Goal: Transaction & Acquisition: Purchase product/service

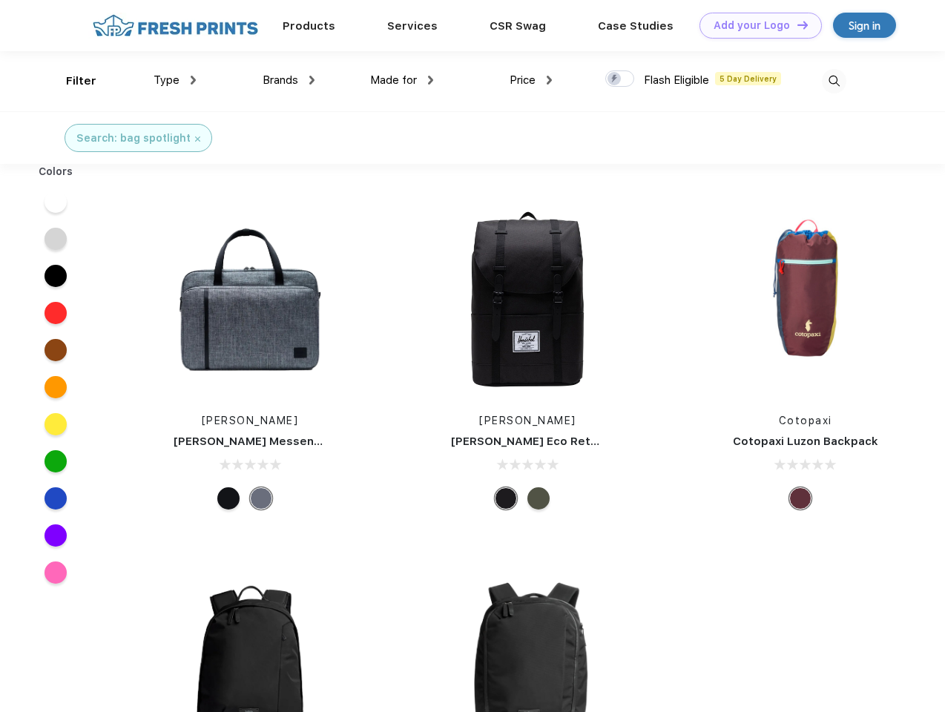
click at [755, 25] on link "Add your Logo Design Tool" at bounding box center [761, 26] width 122 height 26
click at [0, 0] on div "Design Tool" at bounding box center [0, 0] width 0 height 0
click at [796, 24] on link "Add your Logo Design Tool" at bounding box center [761, 26] width 122 height 26
click at [71, 81] on div "Filter" at bounding box center [81, 81] width 30 height 17
click at [175, 80] on span "Type" at bounding box center [167, 79] width 26 height 13
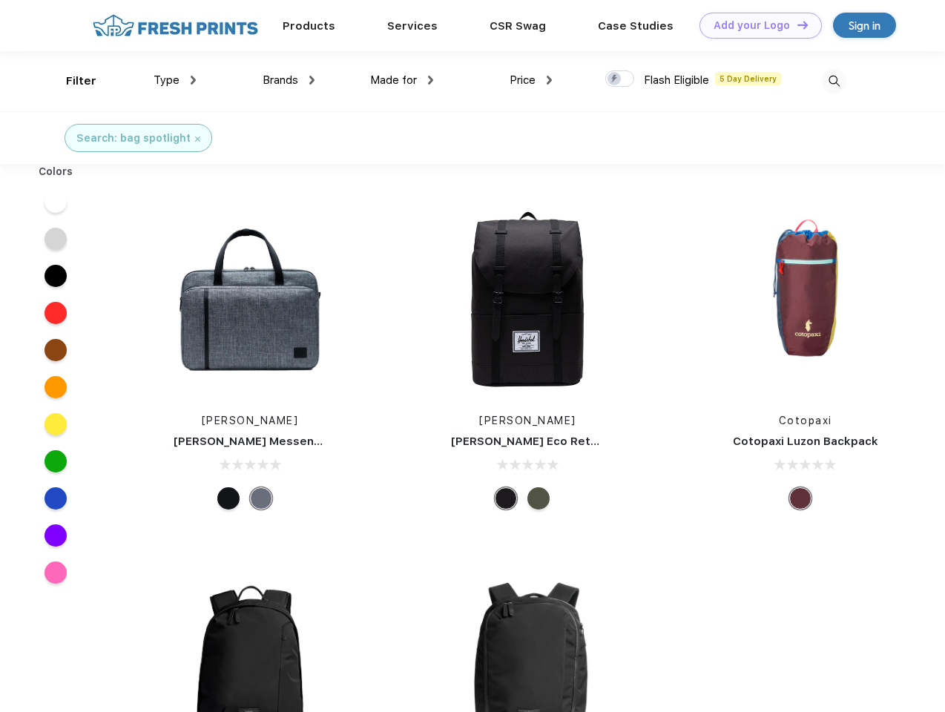
click at [289, 80] on span "Brands" at bounding box center [281, 79] width 36 height 13
click at [402, 80] on span "Made for" at bounding box center [393, 79] width 47 height 13
click at [531, 80] on span "Price" at bounding box center [523, 79] width 26 height 13
click at [620, 79] on div at bounding box center [620, 79] width 29 height 16
click at [615, 79] on input "checkbox" at bounding box center [611, 75] width 10 height 10
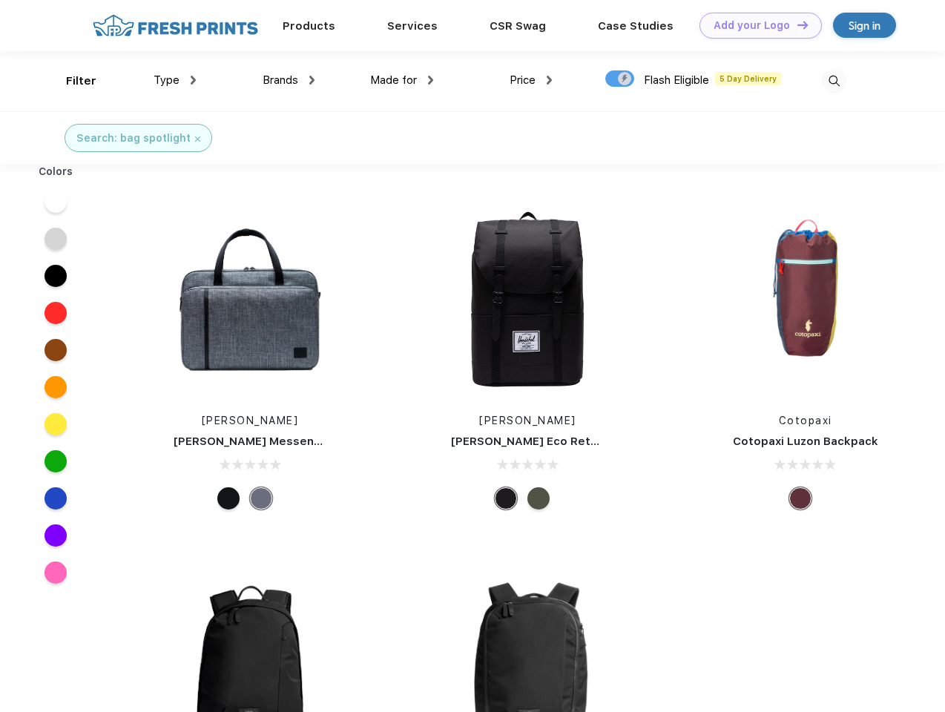
click at [834, 81] on img at bounding box center [834, 81] width 24 height 24
